Goal: Information Seeking & Learning: Check status

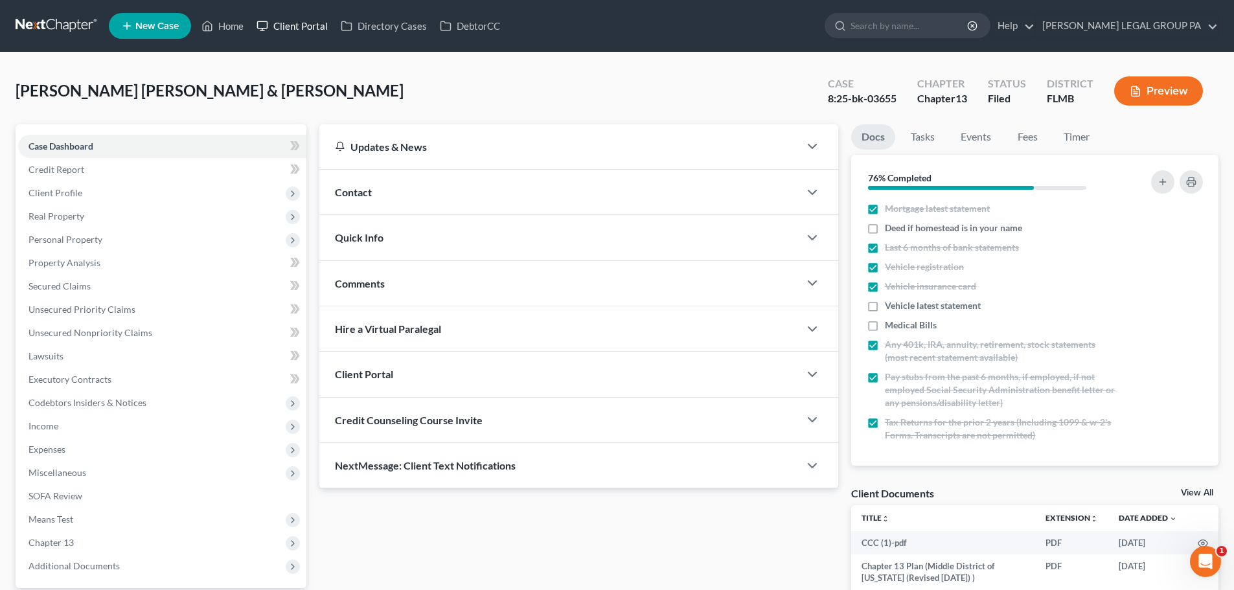
click at [315, 19] on link "Client Portal" at bounding box center [292, 25] width 84 height 23
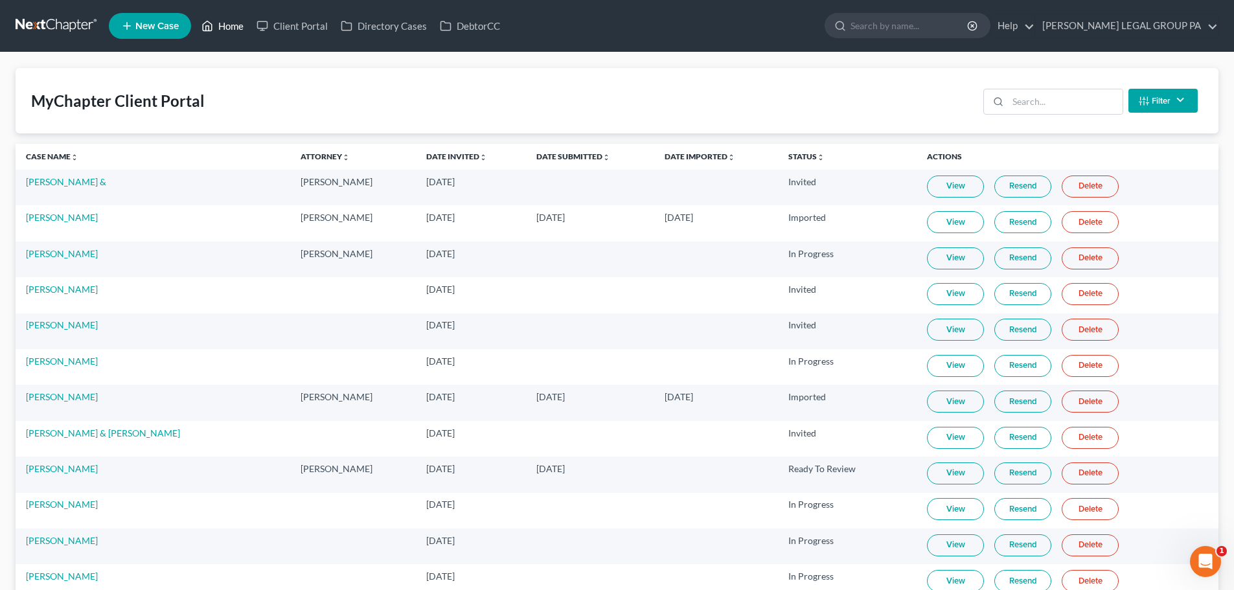
click at [201, 30] on link "Home" at bounding box center [222, 25] width 55 height 23
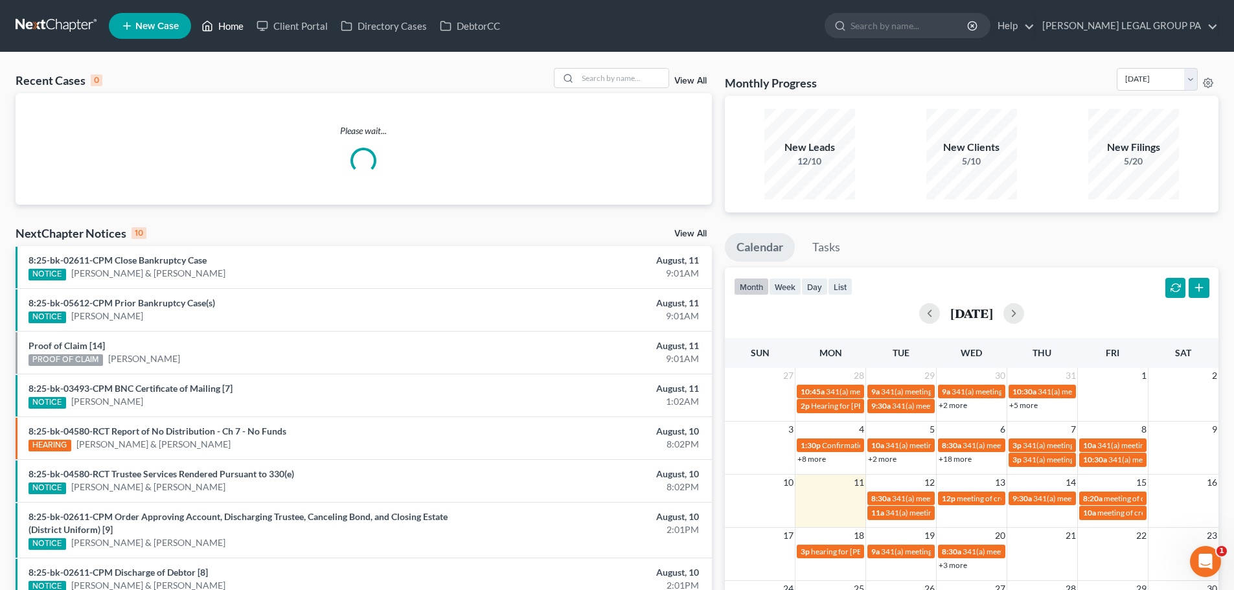
click at [229, 30] on link "Home" at bounding box center [222, 25] width 55 height 23
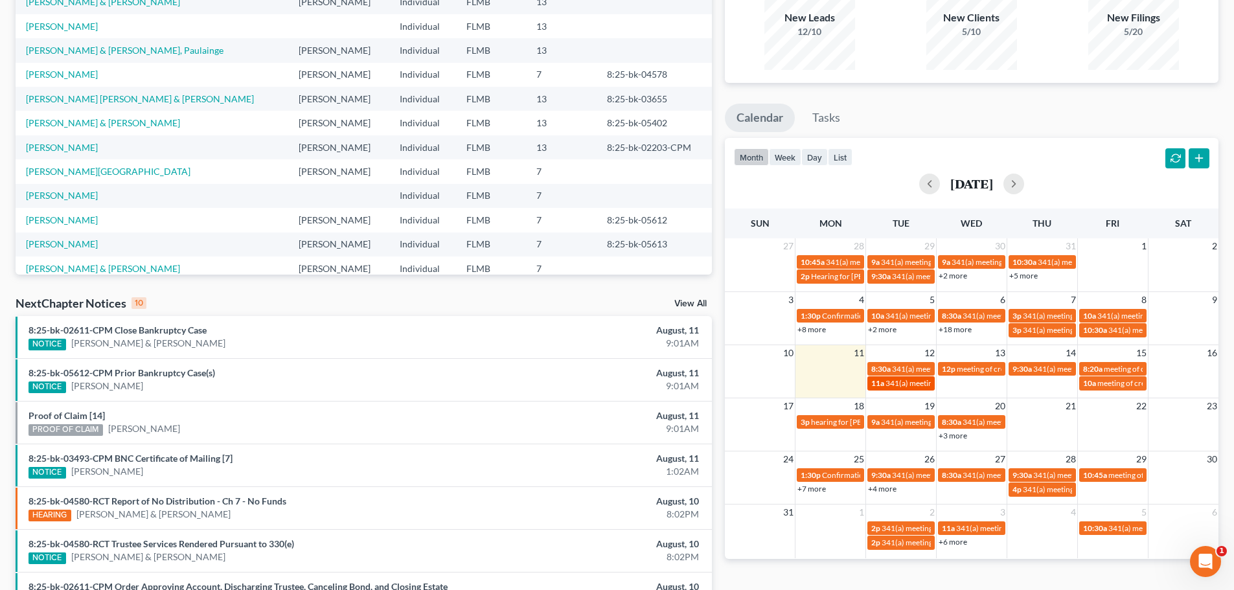
scroll to position [194, 0]
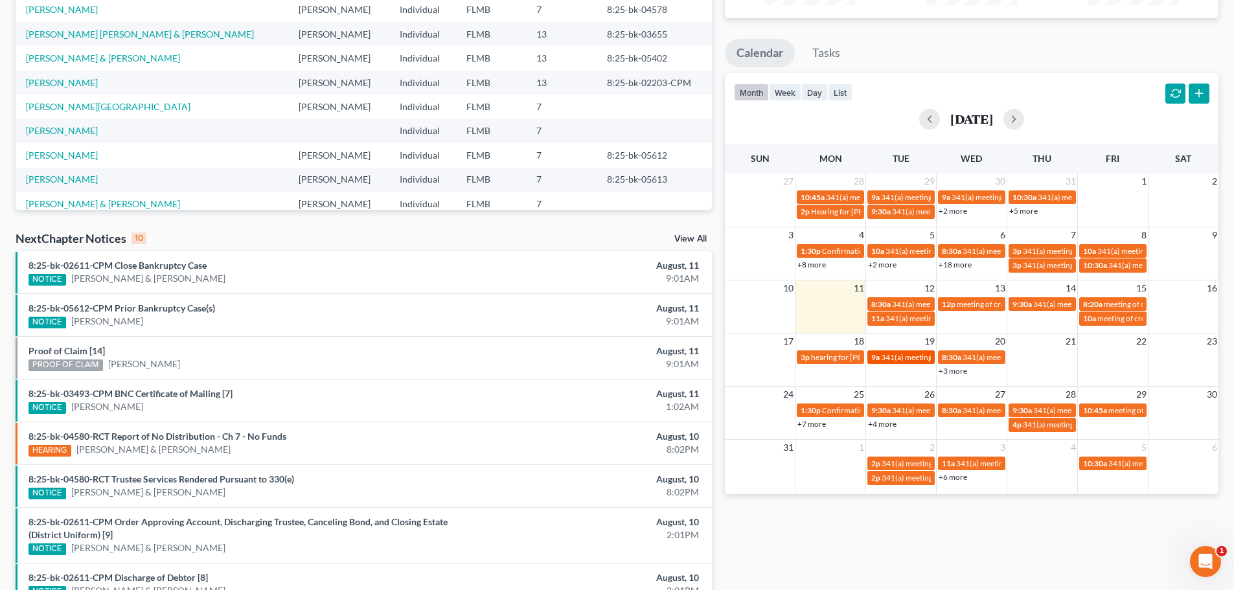
click at [879, 356] on span "9a" at bounding box center [875, 357] width 8 height 10
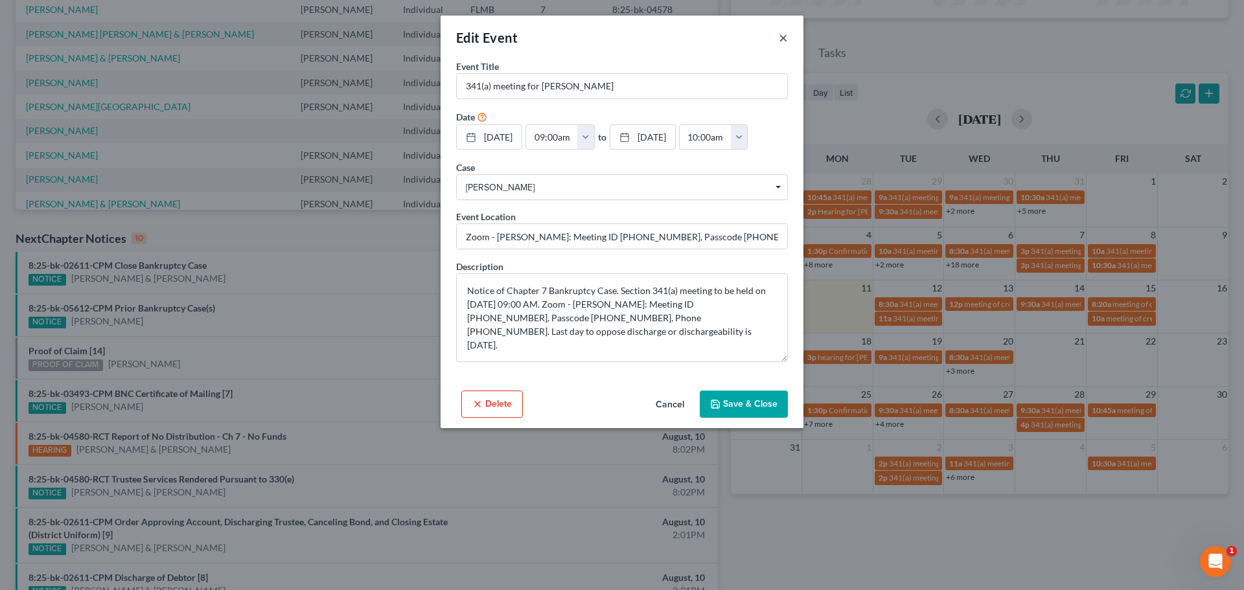
click at [785, 38] on button "×" at bounding box center [783, 38] width 9 height 16
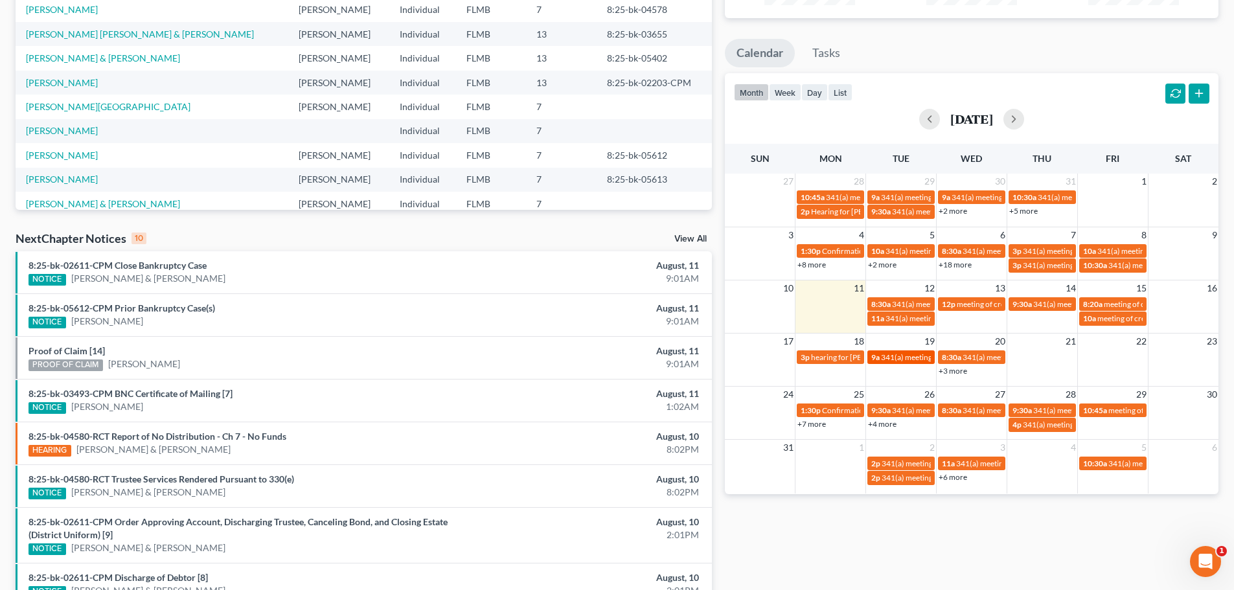
click at [904, 358] on span "341(a) meeting for [PERSON_NAME]" at bounding box center [943, 357] width 125 height 10
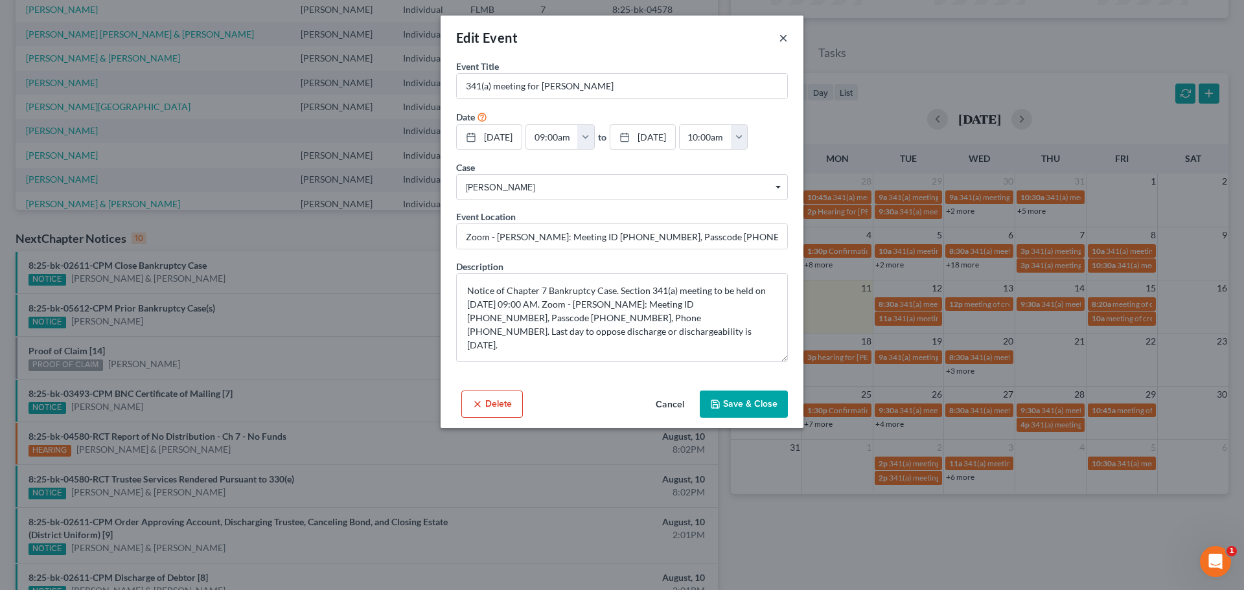
click at [787, 32] on button "×" at bounding box center [783, 38] width 9 height 16
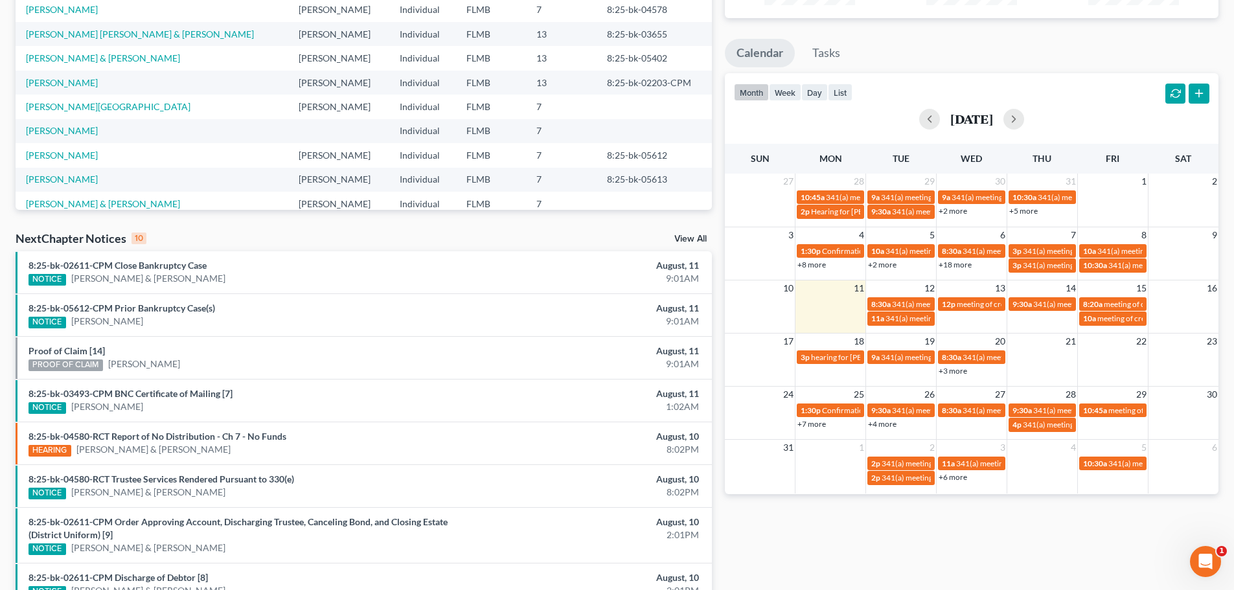
click at [960, 373] on link "+3 more" at bounding box center [953, 371] width 29 height 10
